Goal: Transaction & Acquisition: Purchase product/service

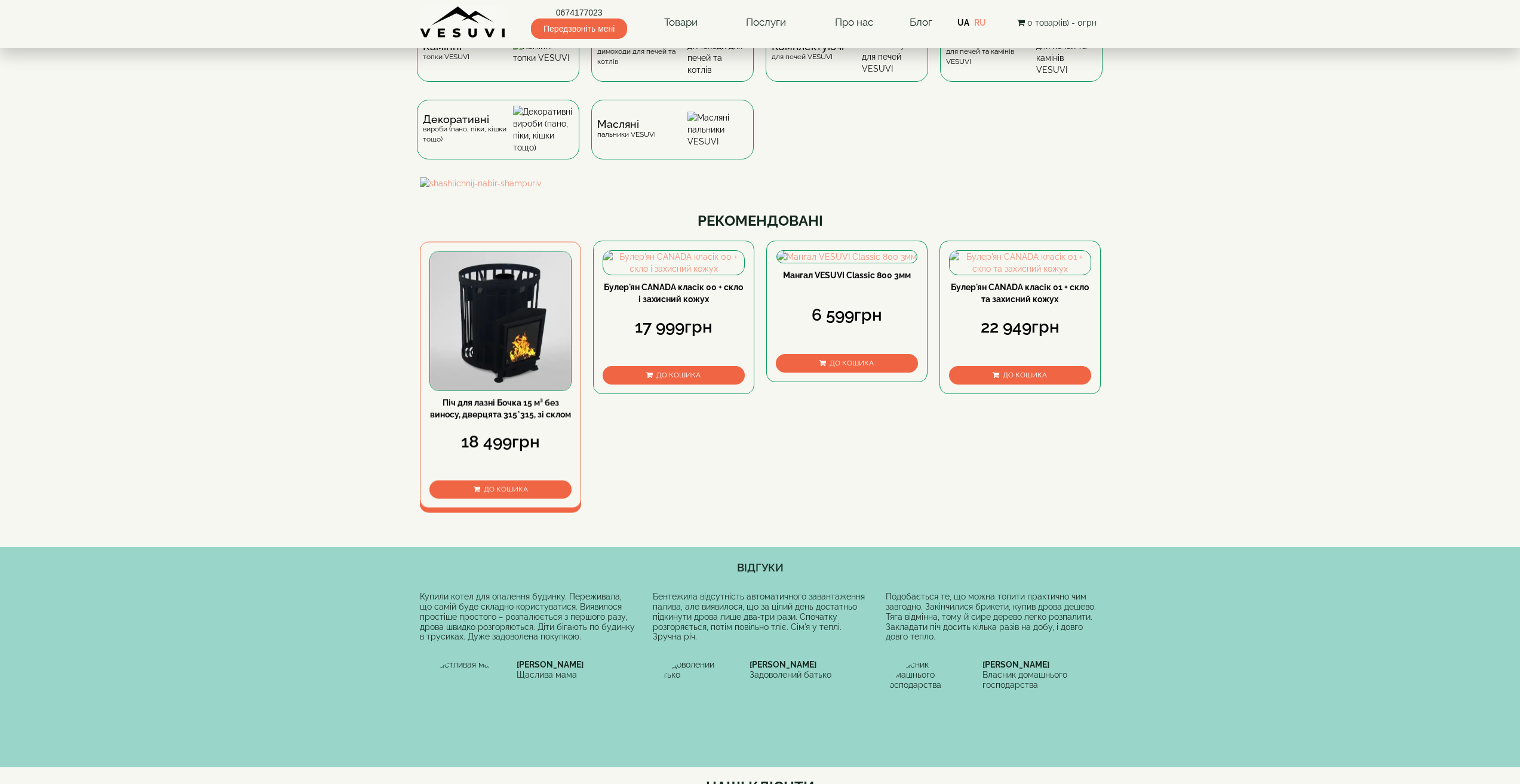
scroll to position [120, 0]
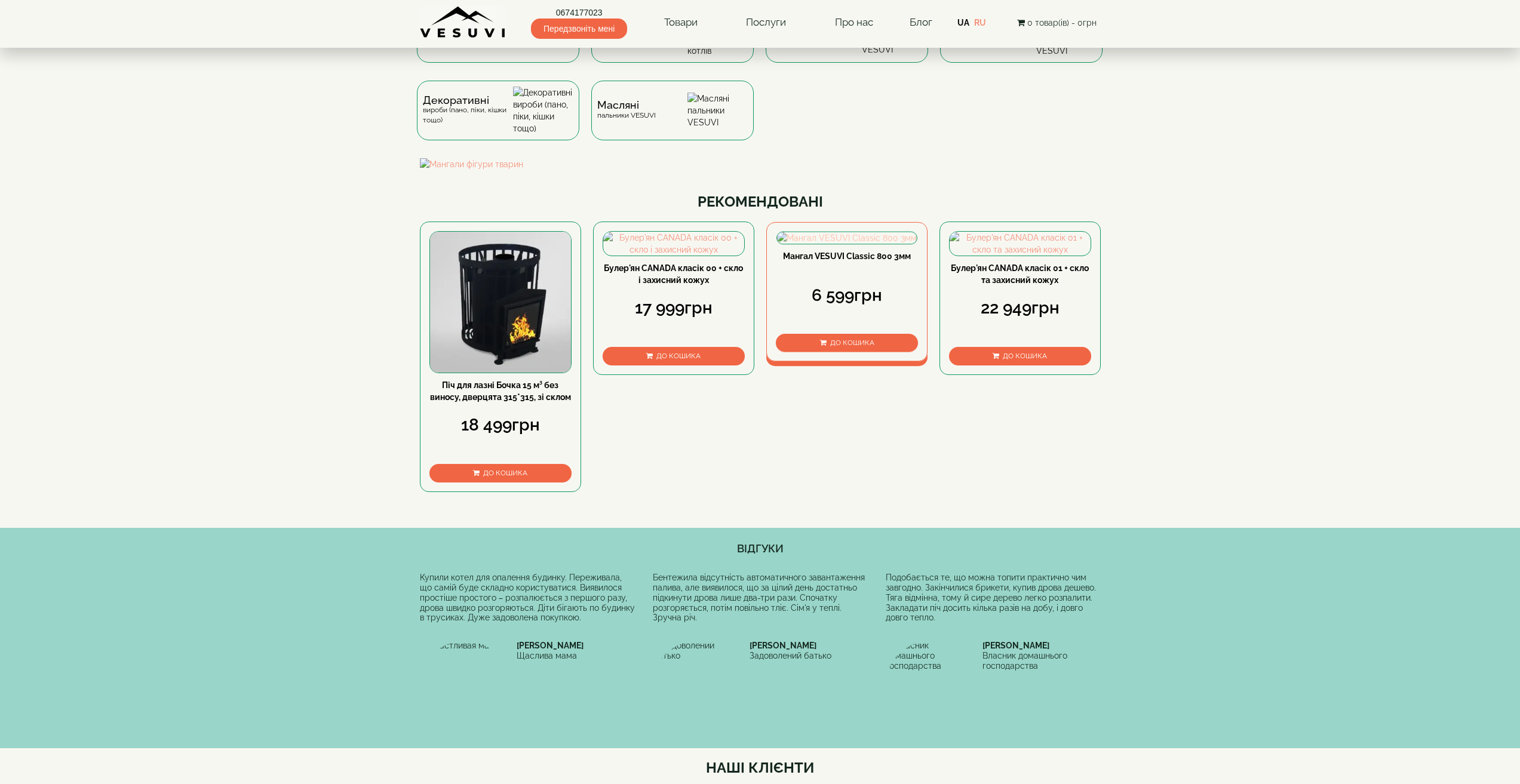
click at [860, 244] on img at bounding box center [846, 238] width 139 height 12
